Goal: Ask a question: Seek information or help from site administrators or community

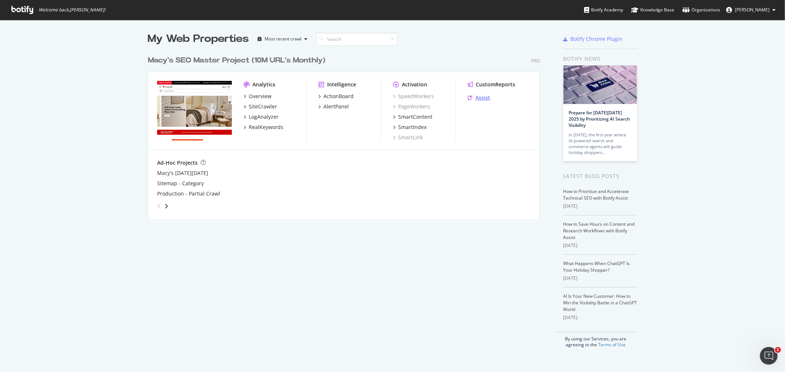
click at [482, 100] on div "Assist" at bounding box center [483, 97] width 15 height 7
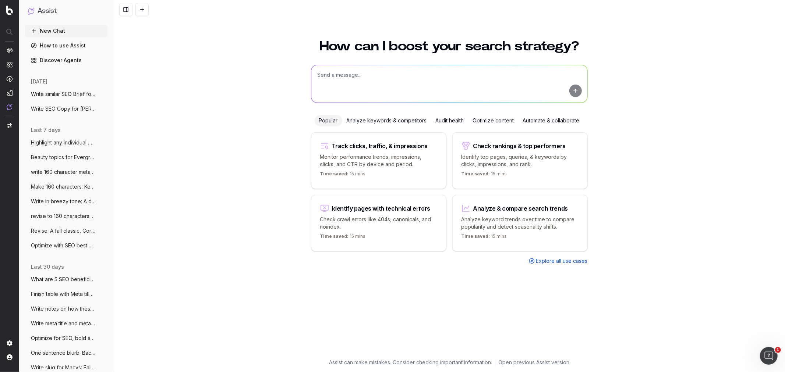
click at [68, 94] on span "Write similar SEO Brief for SEO Briefs:" at bounding box center [63, 94] width 65 height 7
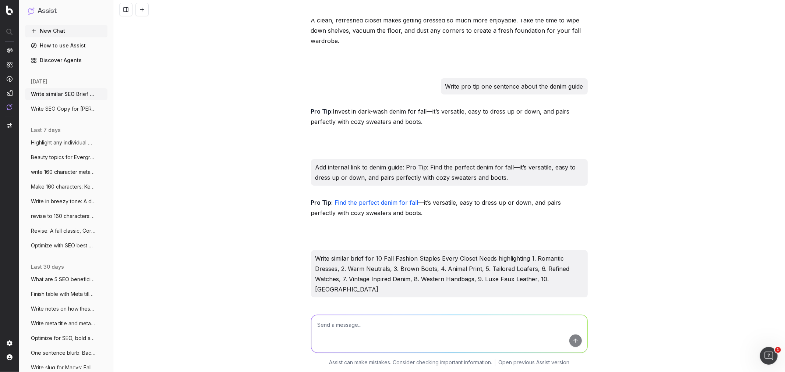
scroll to position [61324, 0]
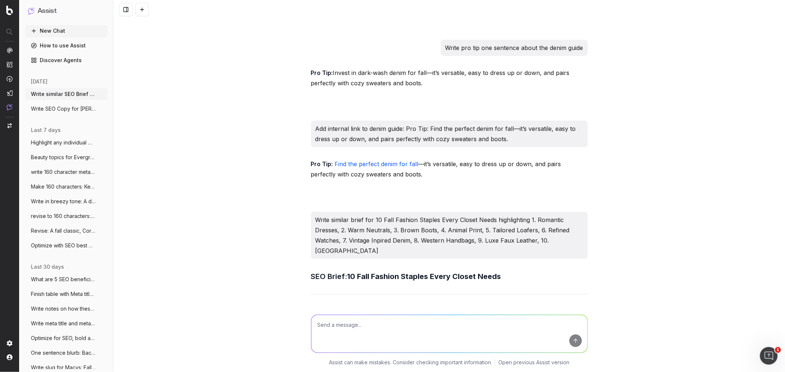
click at [323, 325] on textarea at bounding box center [449, 334] width 276 height 38
paste textarea "[DATE] Hosting Checklist: Start Early"
drag, startPoint x: 343, startPoint y: 60, endPoint x: 308, endPoint y: 60, distance: 34.2
click at [311, 271] on h3 "SEO Brief: 10 Fall Fashion Staples Every Closet Needs" at bounding box center [449, 277] width 277 height 12
click at [336, 271] on h3 "SEO Brief: 10 Fall Fashion Staples Every Closet Needs" at bounding box center [449, 277] width 277 height 12
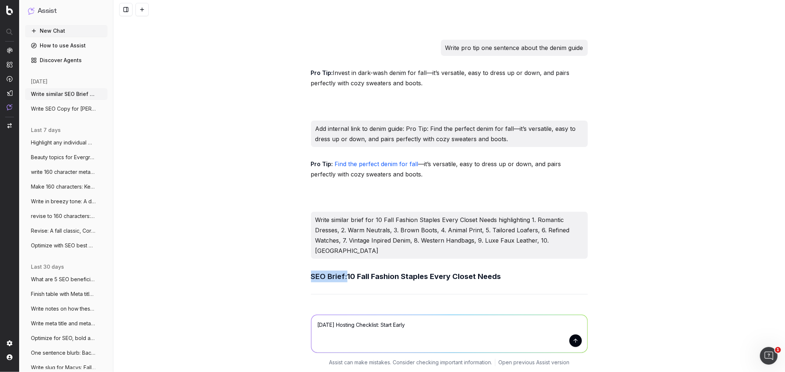
drag, startPoint x: 344, startPoint y: 57, endPoint x: 292, endPoint y: 57, distance: 51.5
click at [292, 57] on div "Write similar SEO Brief for SEO Briefs: Step Into Fall: A Guide to 5 Essential …" at bounding box center [449, 186] width 672 height 372
copy h3 "SEO Brief:"
click at [314, 327] on textarea "Thanksgiving Hosting Checklist: Start Early" at bounding box center [449, 334] width 276 height 38
paste textarea "SEO Brief:"
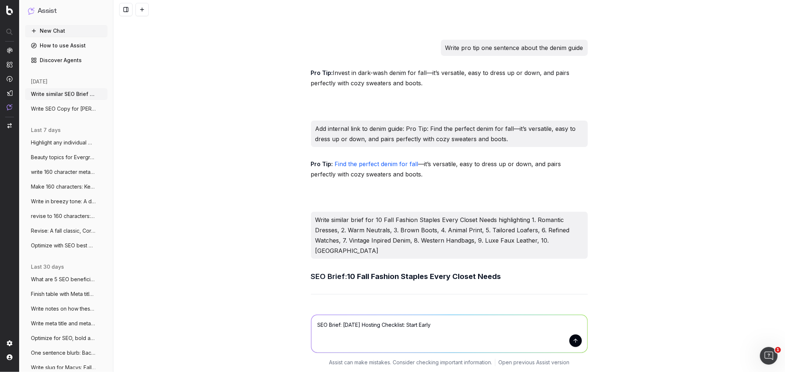
type textarea "SEO Brief: Thanksgiving Hosting Checklist: Start Early"
click at [575, 343] on button "submit" at bounding box center [575, 341] width 13 height 13
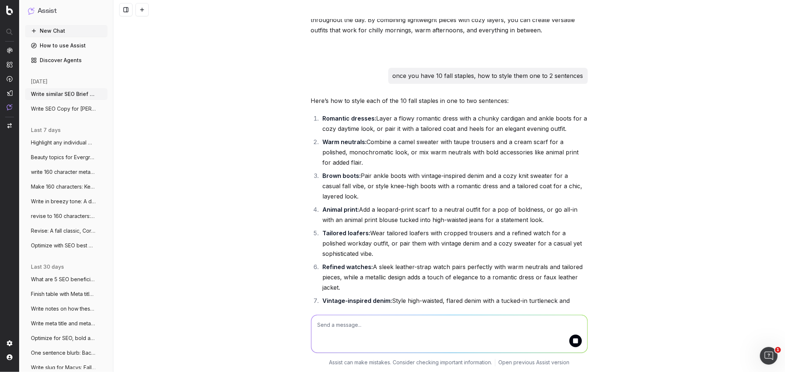
scroll to position [67334, 0]
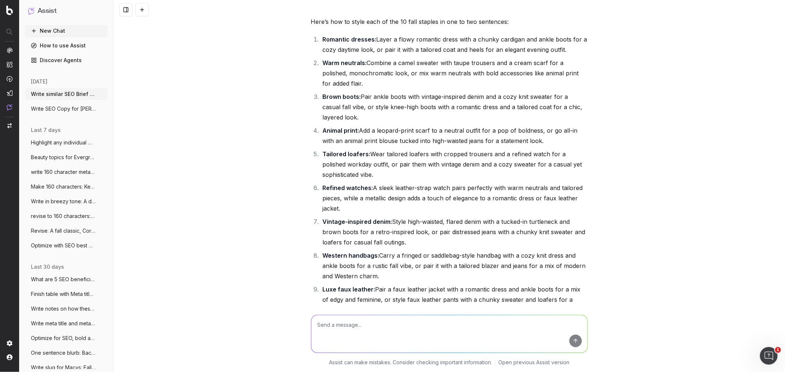
drag, startPoint x: 678, startPoint y: 290, endPoint x: 664, endPoint y: 201, distance: 90.2
click at [664, 201] on div "Write similar SEO Brief for SEO Briefs: Step Into Fall: A Guide to 5 Essential …" at bounding box center [449, 186] width 672 height 372
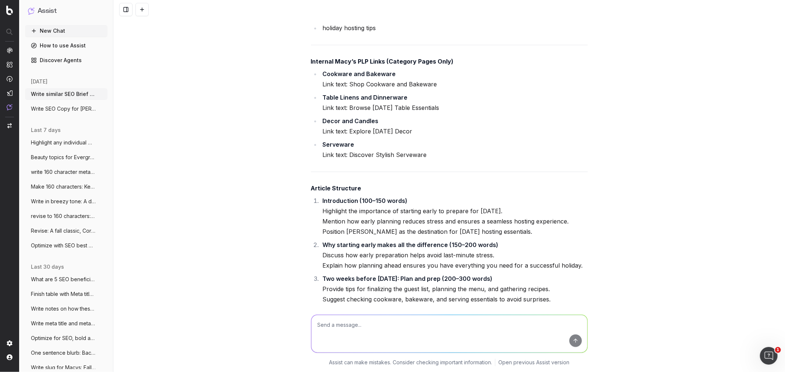
scroll to position [68590, 0]
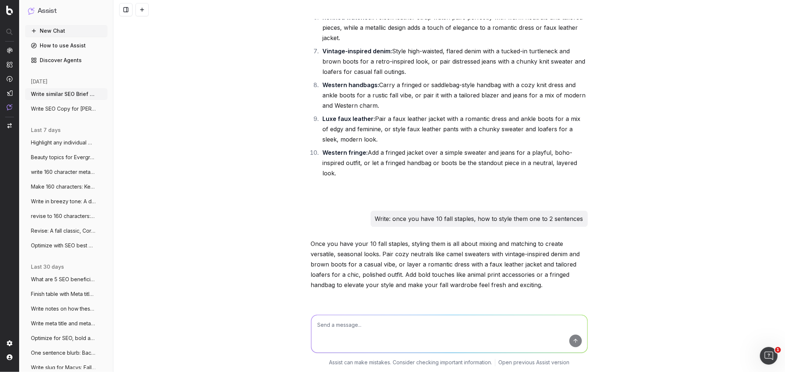
scroll to position [67445, 0]
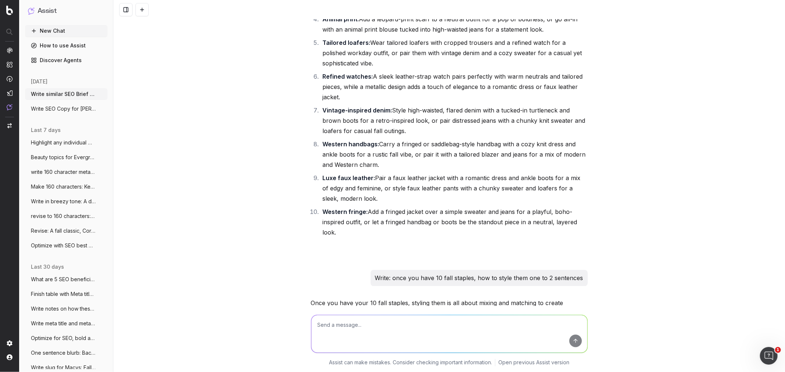
drag, startPoint x: 391, startPoint y: 234, endPoint x: 304, endPoint y: 227, distance: 87.5
click at [304, 227] on div "Write similar SEO Brief for SEO Briefs: Step Into Fall: A Guide to 5 Essential …" at bounding box center [449, 186] width 672 height 372
copy div "Meta Title Thanksgiving Hosting Checklist: Start Early Meta Description Get ahe…"
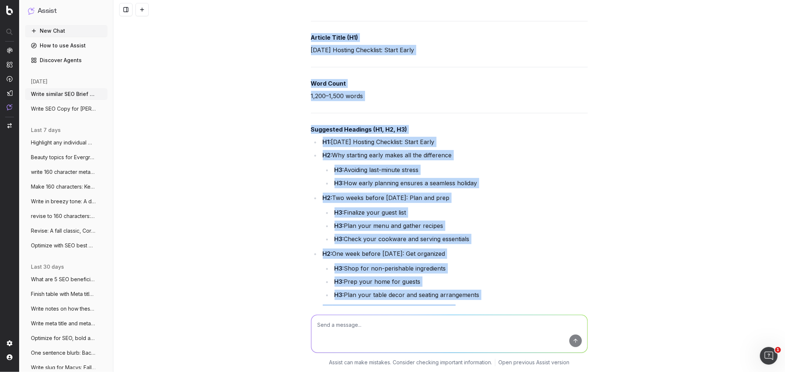
scroll to position [67936, 0]
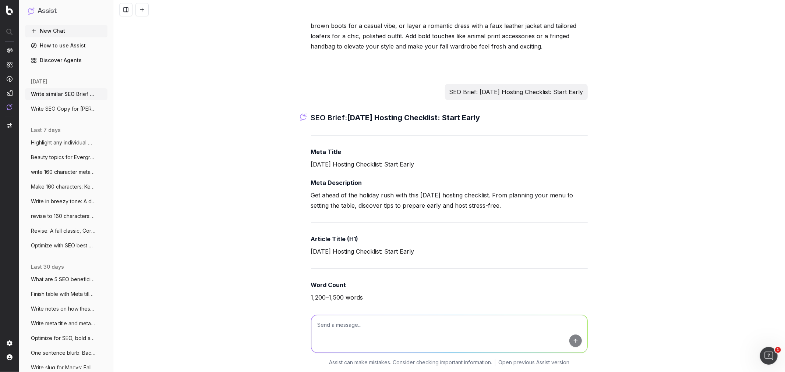
scroll to position [67732, 0]
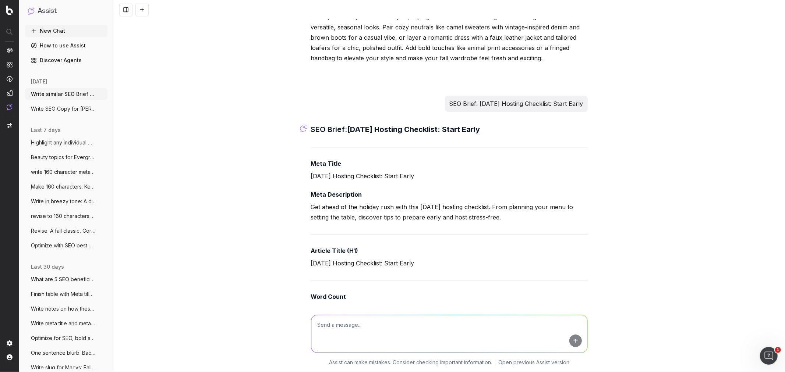
click at [403, 338] on textarea at bounding box center [449, 334] width 276 height 38
type textarea "C"
click at [458, 335] on textarea "Add check off list: Dinnerware, Flatware" at bounding box center [449, 334] width 276 height 38
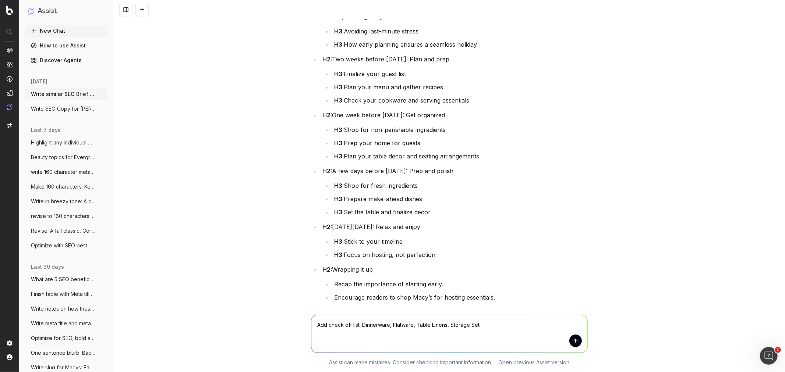
scroll to position [68181, 0]
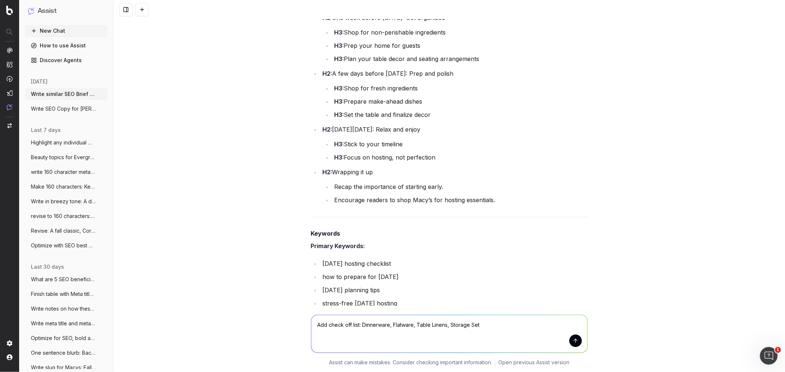
drag, startPoint x: 326, startPoint y: 325, endPoint x: 357, endPoint y: 324, distance: 31.7
click at [357, 324] on textarea "Add check off list: Dinnerware, Flatware, Table Linens, Storage Set" at bounding box center [449, 334] width 276 height 38
click at [407, 324] on textarea "Add into: Dinnerware, Flatware, Table Linens, Storage Set" at bounding box center [449, 334] width 276 height 38
click at [451, 326] on textarea "Add into: Dinnerware, Flatware, Table Linens, Storage Set" at bounding box center [449, 334] width 276 height 38
click at [458, 325] on textarea "Add into: Dinnerware, Flatware, Table Linens, Storage Set" at bounding box center [449, 334] width 276 height 38
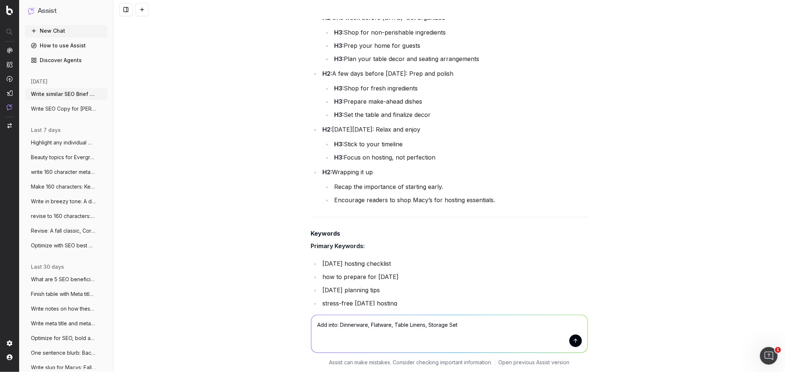
drag, startPoint x: 334, startPoint y: 324, endPoint x: 305, endPoint y: 324, distance: 29.1
click at [308, 324] on div "Add into: Dinnerware, Flatware, Table Linens, Storage Set Add into: Dinnerware,…" at bounding box center [449, 332] width 283 height 53
type textarea "Incorporate: Dinnerware, Flatware, Table Linens, Storage Set"
click at [576, 343] on button "submit" at bounding box center [575, 341] width 13 height 13
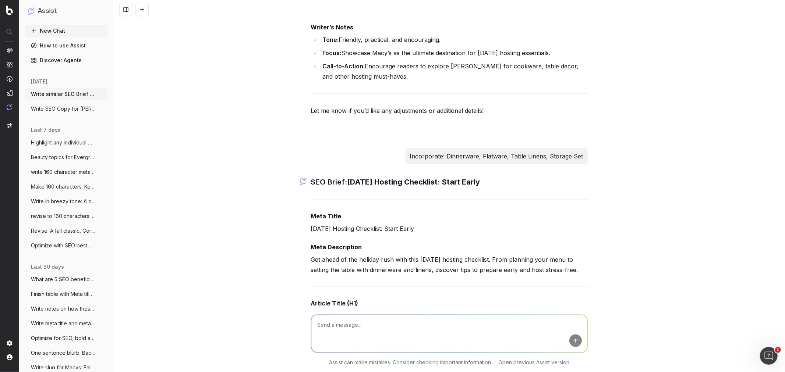
scroll to position [69066, 0]
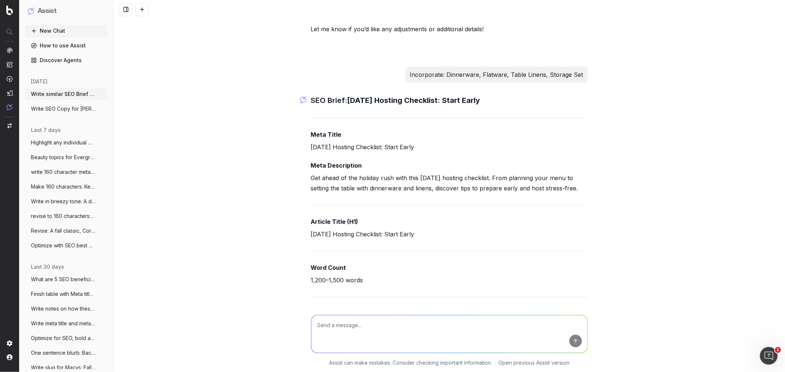
drag, startPoint x: 378, startPoint y: 202, endPoint x: 479, endPoint y: 280, distance: 127.1
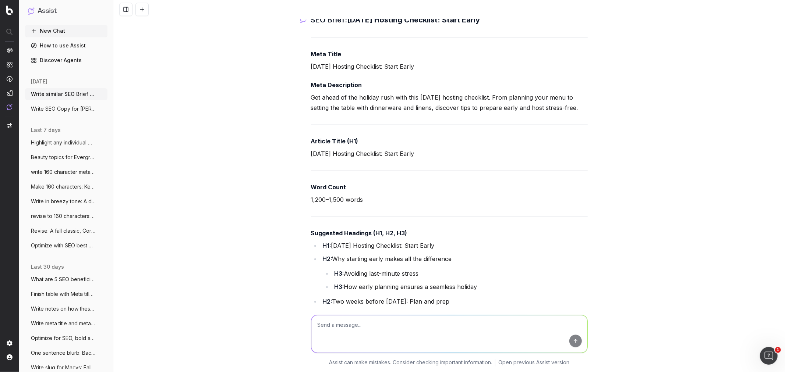
scroll to position [69188, 0]
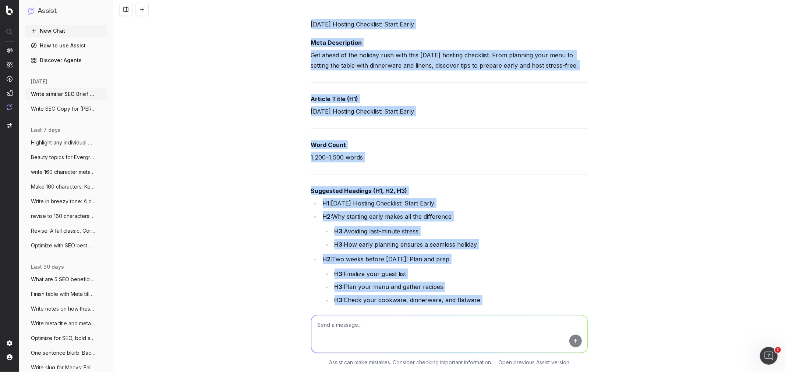
drag, startPoint x: 451, startPoint y: 232, endPoint x: 323, endPoint y: 14, distance: 253.3
click at [323, 14] on div "Write similar SEO Brief for SEO Briefs: Step Into Fall: A Guide to 5 Essential …" at bounding box center [449, 186] width 672 height 372
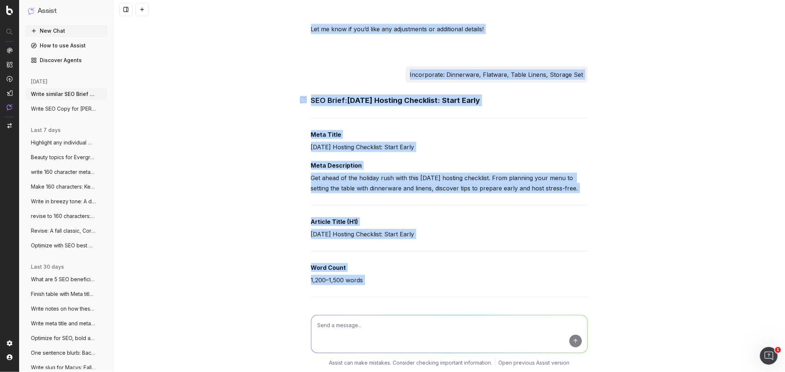
click at [395, 335] on li "H2: Why starting early makes all the difference H3: Avoiding last-minute stress…" at bounding box center [454, 354] width 267 height 38
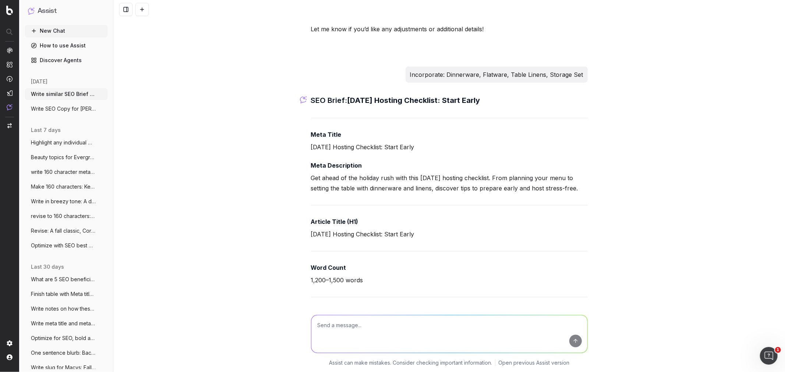
drag, startPoint x: 400, startPoint y: 194, endPoint x: 304, endPoint y: 82, distance: 147.0
click at [342, 327] on textarea at bounding box center [449, 334] width 276 height 38
paste textarea "Meta Title Thanksgiving Hosting Checklist: Start Early Meta Description Get ahe…"
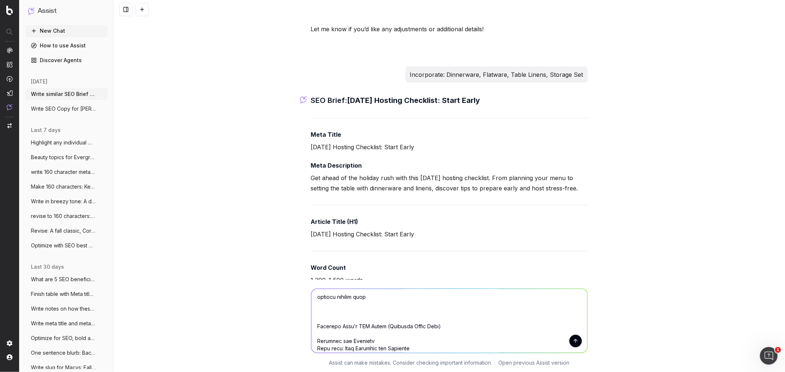
scroll to position [628, 0]
click at [356, 321] on textarea at bounding box center [449, 321] width 276 height 64
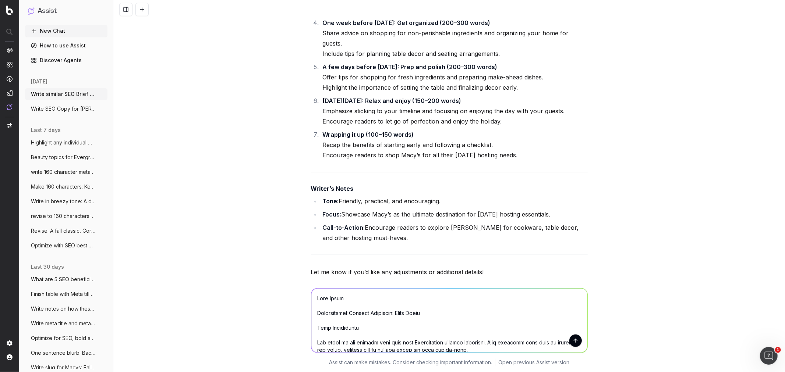
scroll to position [68820, 0]
click at [579, 312] on div "Incorporate: Dinnerware, Flatware, Table Linens, Storage Set" at bounding box center [497, 320] width 182 height 16
drag, startPoint x: 577, startPoint y: 84, endPoint x: 366, endPoint y: 83, distance: 211.6
click at [366, 312] on div "Incorporate: Dinnerware, Flatware, Table Linens, Storage Set" at bounding box center [449, 320] width 277 height 16
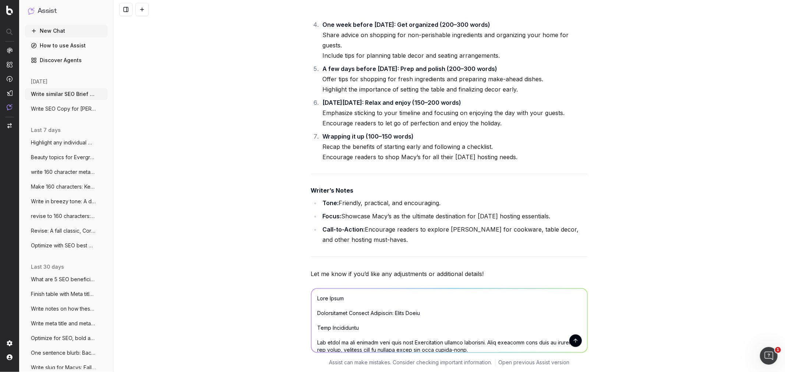
drag, startPoint x: 580, startPoint y: 82, endPoint x: 402, endPoint y: 82, distance: 178.2
click at [402, 312] on div "Incorporate: Dinnerware, Flatware, Table Linens, Storage Set" at bounding box center [449, 320] width 277 height 16
copy p "Incorporate: Dinnerware, Flatware, Table Linens, Storage Set"
click at [312, 299] on textarea at bounding box center [449, 321] width 276 height 64
paste textarea "Incorporate: Dinnerware, Flatware, Table Linens, Storage Set"
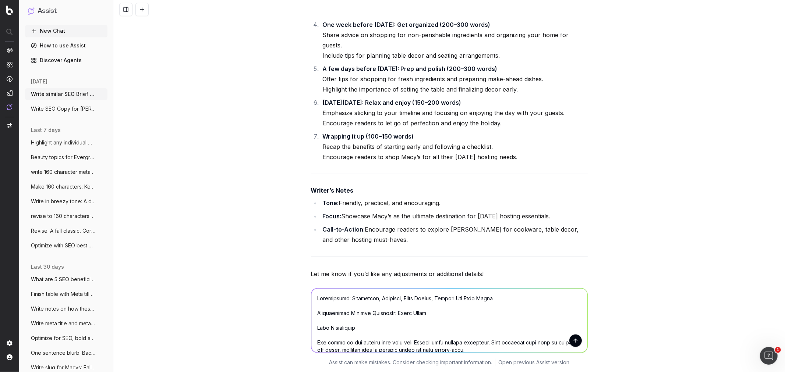
click at [339, 296] on textarea at bounding box center [449, 321] width 276 height 64
click at [338, 301] on textarea at bounding box center [449, 321] width 276 height 64
click at [337, 301] on textarea at bounding box center [449, 321] width 276 height 64
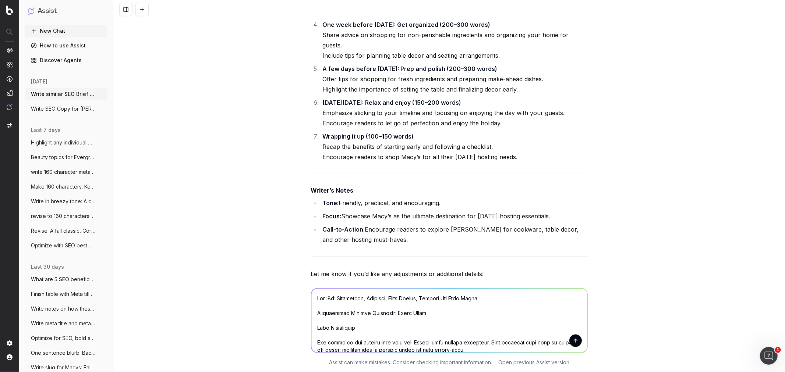
type textarea "Add H3s: Dinnerware, Flatware, Table Linens, Storage Set Meta Title Thanksgivin…"
click at [574, 340] on button "submit" at bounding box center [575, 341] width 13 height 13
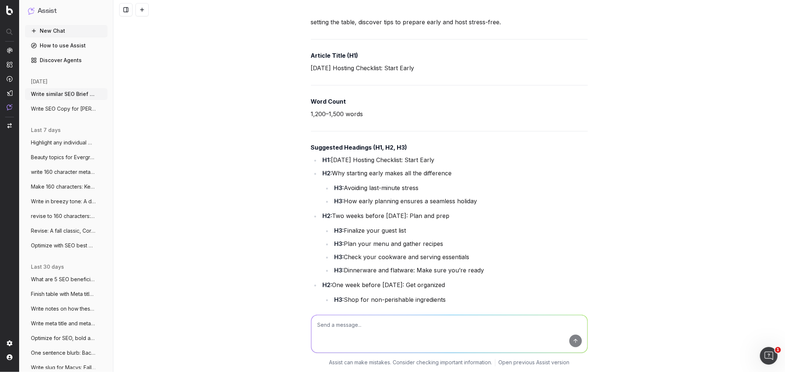
scroll to position [71912, 0]
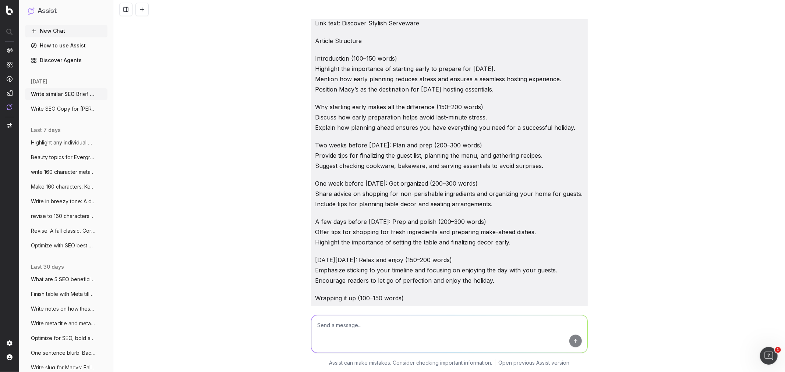
scroll to position [71358, 0]
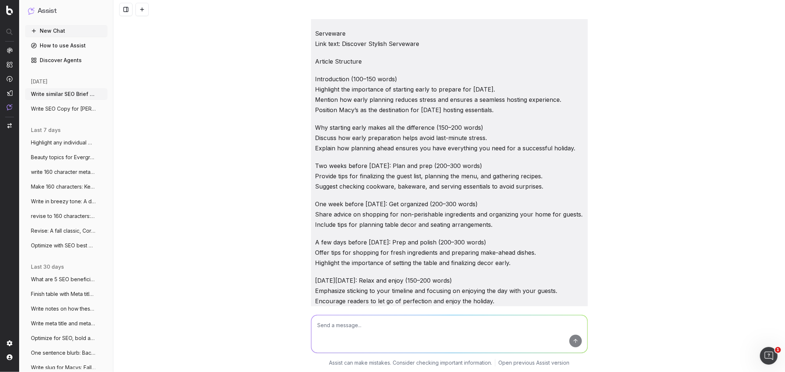
drag, startPoint x: 378, startPoint y: 236, endPoint x: 308, endPoint y: 197, distance: 79.8
copy div "SEO Brief: Thanksgiving Hosting Checklist: Start Early Meta Title Thanksgiving …"
click at [340, 335] on textarea at bounding box center [449, 334] width 276 height 38
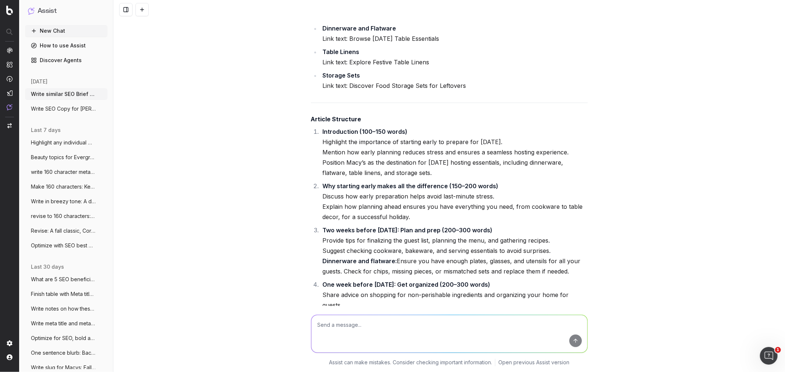
scroll to position [72667, 0]
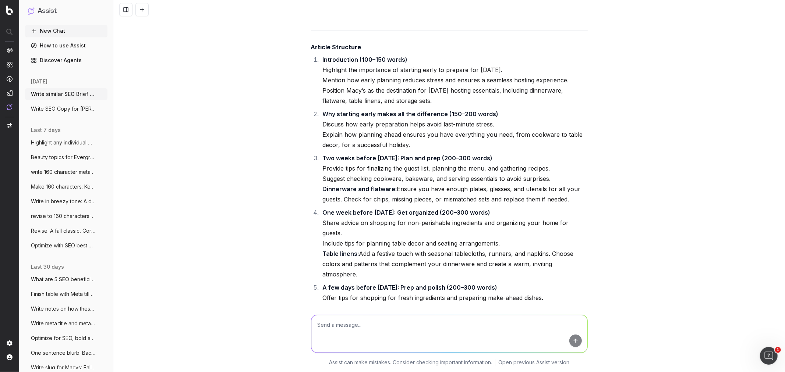
click at [356, 331] on textarea at bounding box center [449, 334] width 276 height 38
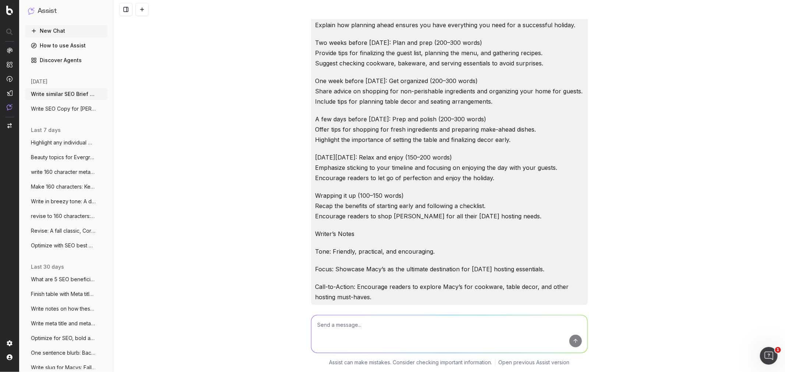
scroll to position [71481, 0]
drag, startPoint x: 385, startPoint y: 230, endPoint x: 309, endPoint y: 80, distance: 168.2
click at [376, 329] on textarea at bounding box center [449, 334] width 276 height 38
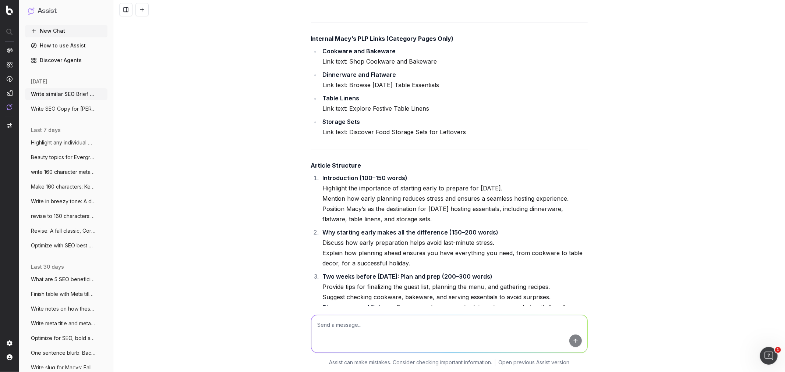
scroll to position [72667, 0]
